Goal: Transaction & Acquisition: Purchase product/service

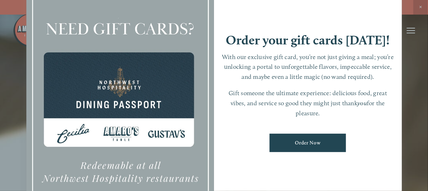
click at [421, 7] on div at bounding box center [214, 95] width 428 height 191
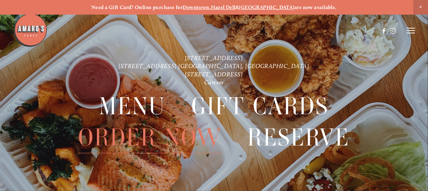
click at [195, 138] on span "Order Now" at bounding box center [149, 137] width 143 height 31
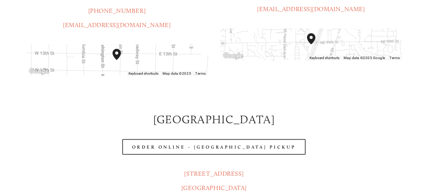
scroll to position [278, 0]
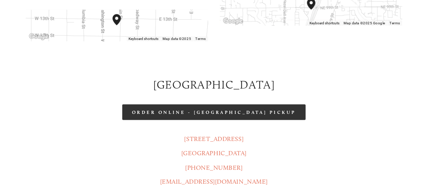
click at [233, 105] on link "Order Online - [GEOGRAPHIC_DATA] Pickup" at bounding box center [213, 113] width 183 height 16
